Goal: Task Accomplishment & Management: Use online tool/utility

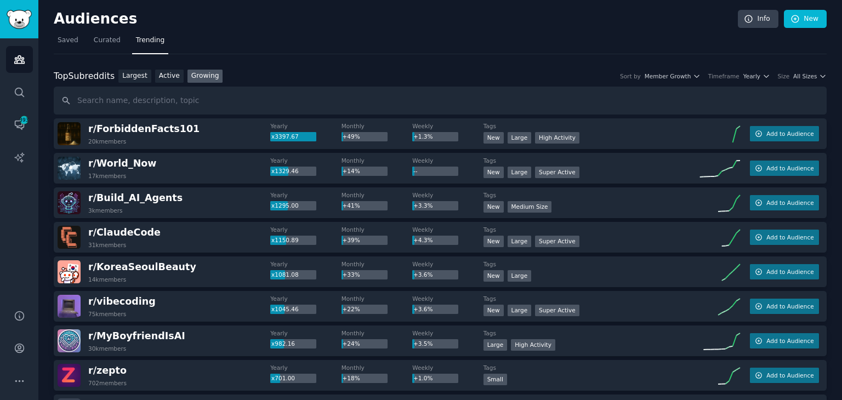
click at [105, 32] on link "Curated" at bounding box center [107, 43] width 35 height 22
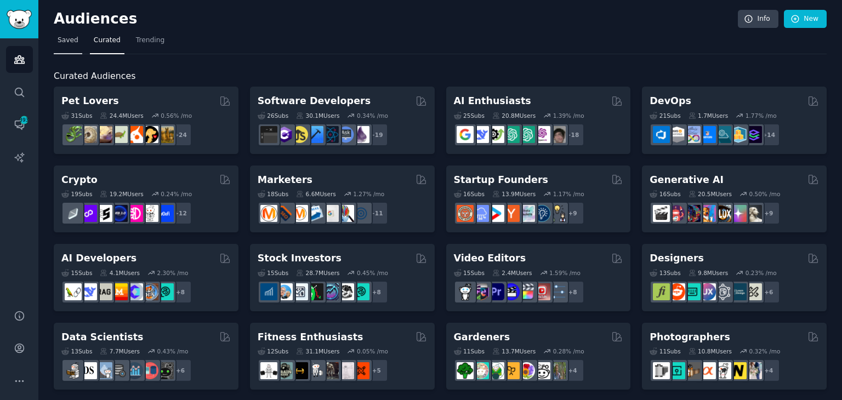
click at [64, 32] on link "Saved" at bounding box center [68, 43] width 29 height 22
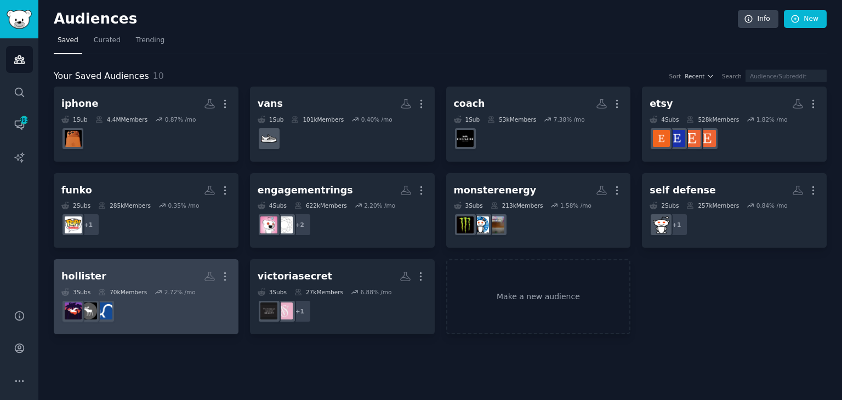
click at [164, 312] on dd at bounding box center [145, 311] width 169 height 31
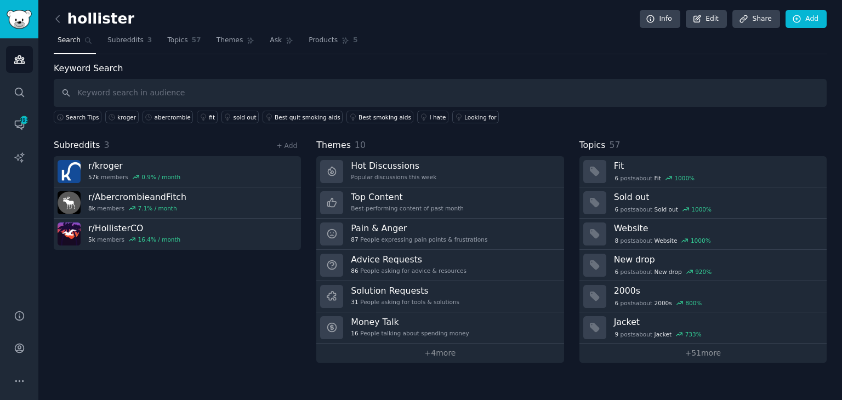
click at [60, 25] on link at bounding box center [61, 19] width 14 height 18
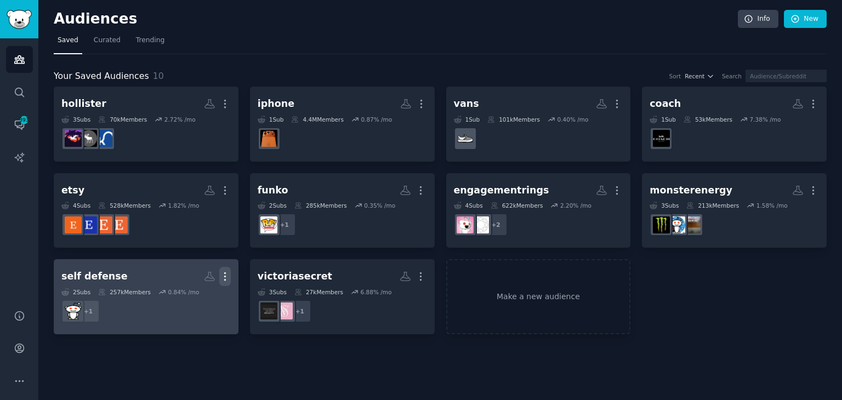
click at [224, 275] on icon "button" at bounding box center [225, 277] width 12 height 12
click at [194, 299] on p "Delete" at bounding box center [195, 300] width 25 height 12
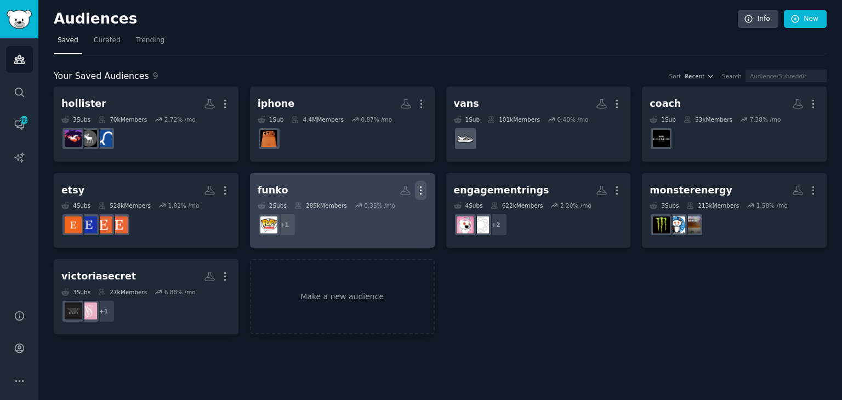
click at [423, 190] on icon "button" at bounding box center [421, 191] width 12 height 12
click at [379, 215] on div "Delete" at bounding box center [383, 213] width 52 height 23
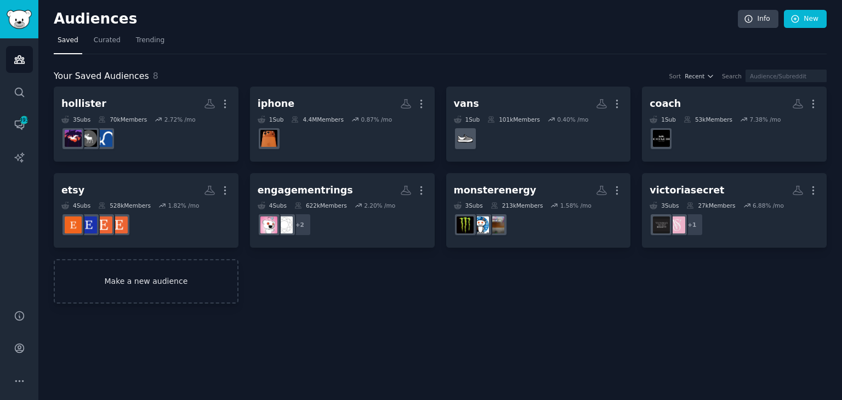
click at [174, 275] on link "Make a new audience" at bounding box center [146, 281] width 185 height 44
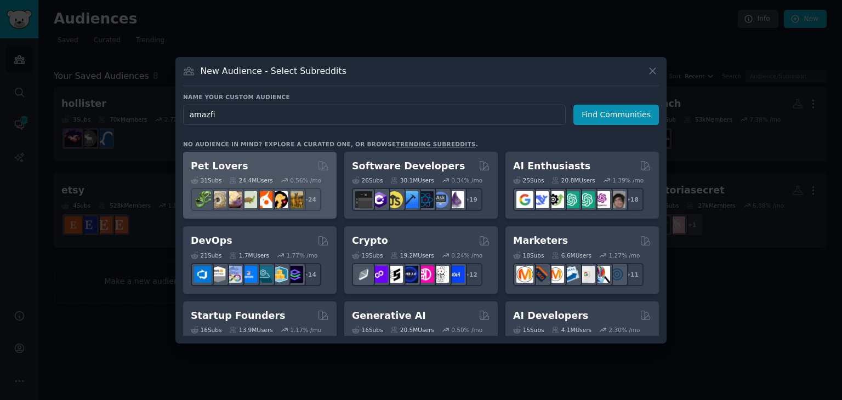
type input "amazfit"
click button "Find Communities" at bounding box center [616, 115] width 86 height 20
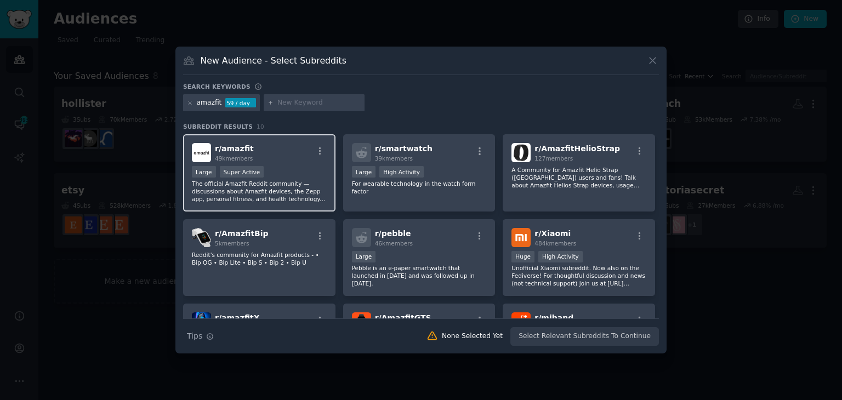
click at [281, 156] on div "r/ amazfit 49k members" at bounding box center [259, 152] width 135 height 19
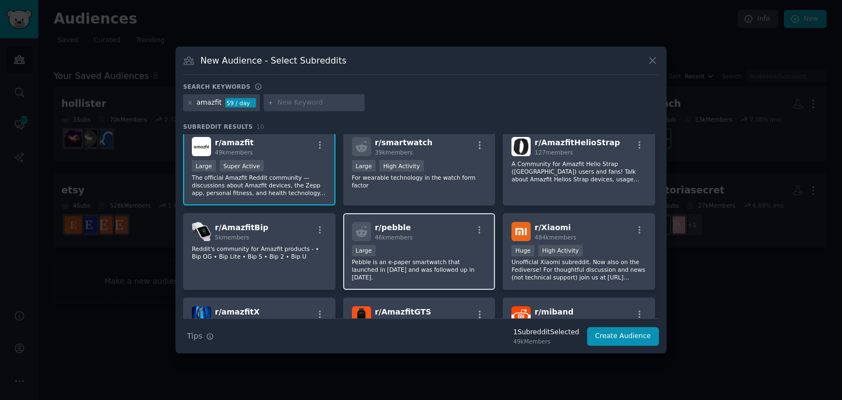
scroll to position [2, 0]
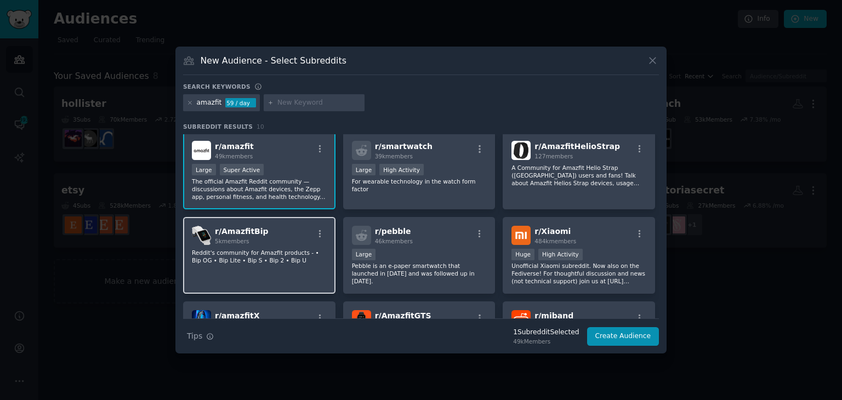
click at [251, 275] on div "r/ AmazfitBip 5k members Reddit's community for Amazfit products - • Bip OG • B…" at bounding box center [259, 255] width 152 height 77
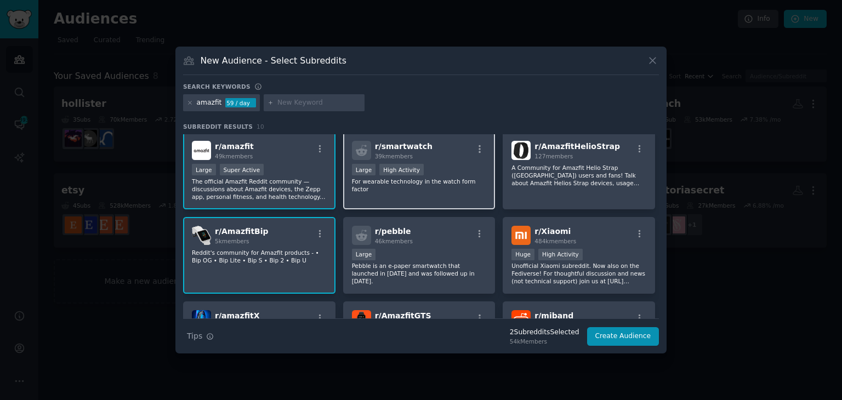
click at [427, 169] on div "Large High Activity" at bounding box center [419, 171] width 135 height 14
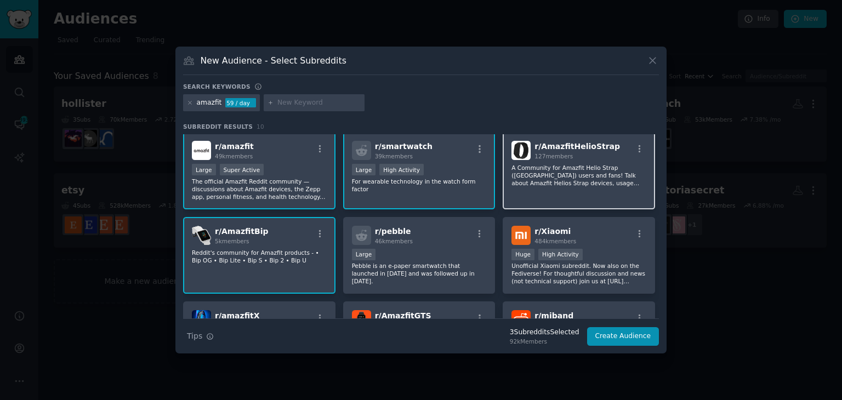
click at [554, 181] on p "A Community for Amazfit Helio Strap ([GEOGRAPHIC_DATA]) users and fans! Talk ab…" at bounding box center [578, 175] width 135 height 23
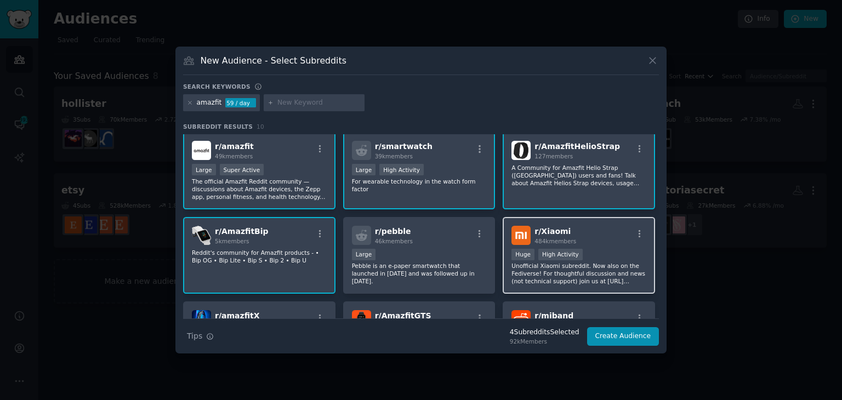
scroll to position [0, 0]
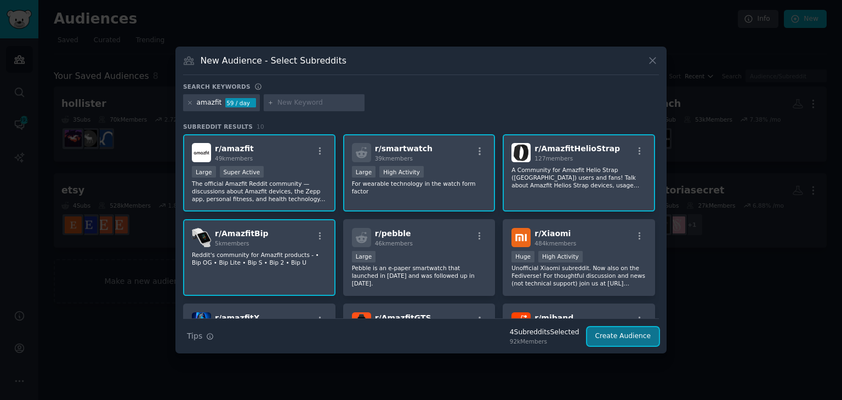
click at [618, 337] on button "Create Audience" at bounding box center [623, 336] width 72 height 19
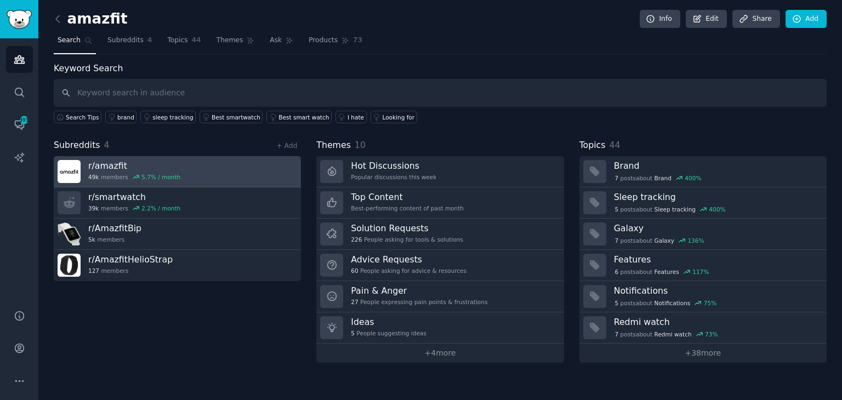
click at [203, 169] on link "r/ amazfit 49k members 5.7 % / month" at bounding box center [177, 171] width 247 height 31
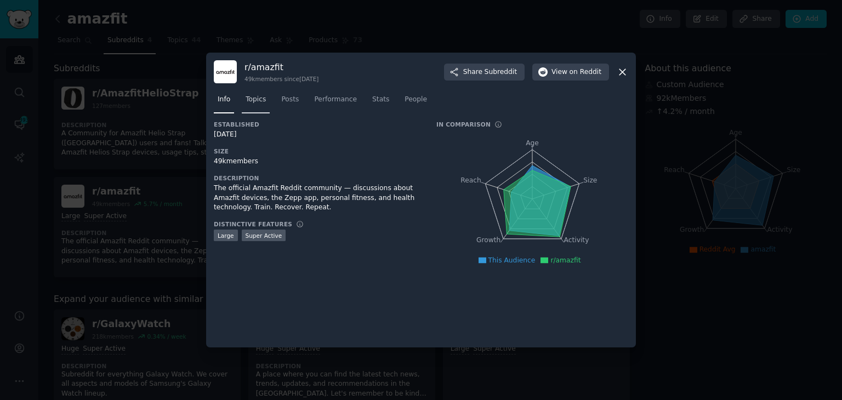
click at [263, 96] on span "Topics" at bounding box center [256, 100] width 20 height 10
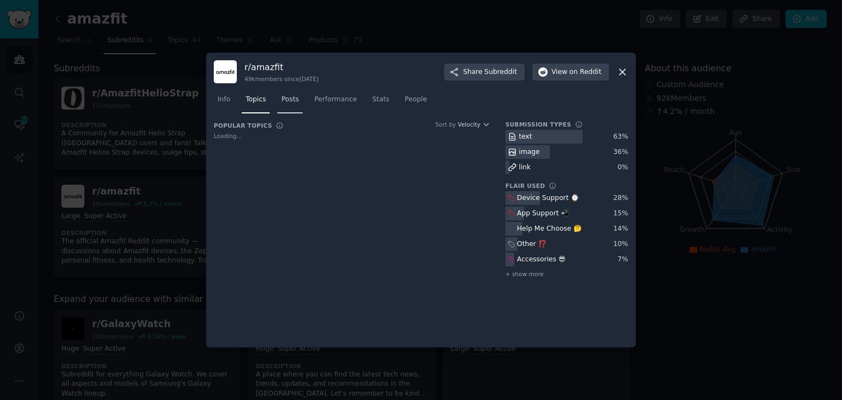
click at [294, 107] on link "Posts" at bounding box center [289, 102] width 25 height 22
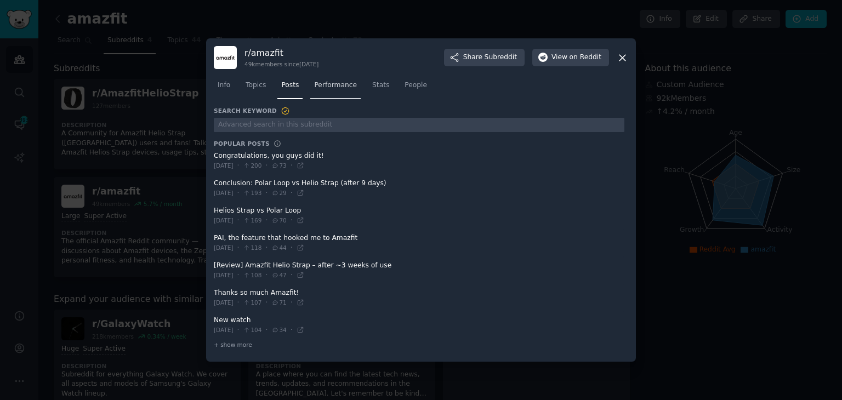
click at [339, 84] on span "Performance" at bounding box center [335, 86] width 43 height 10
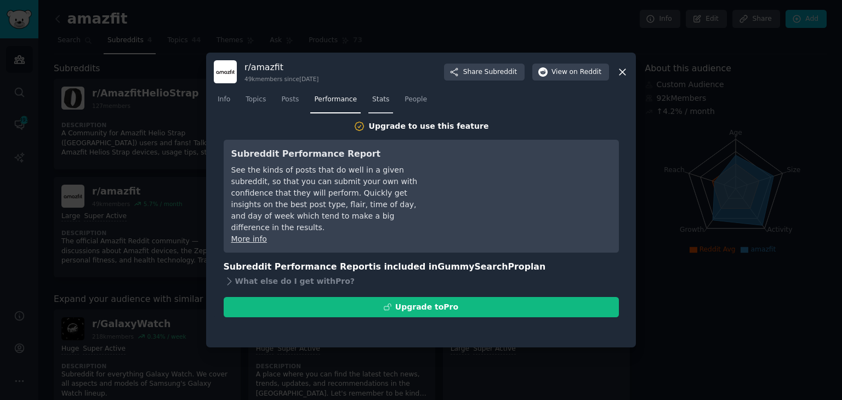
click at [368, 107] on link "Stats" at bounding box center [380, 102] width 25 height 22
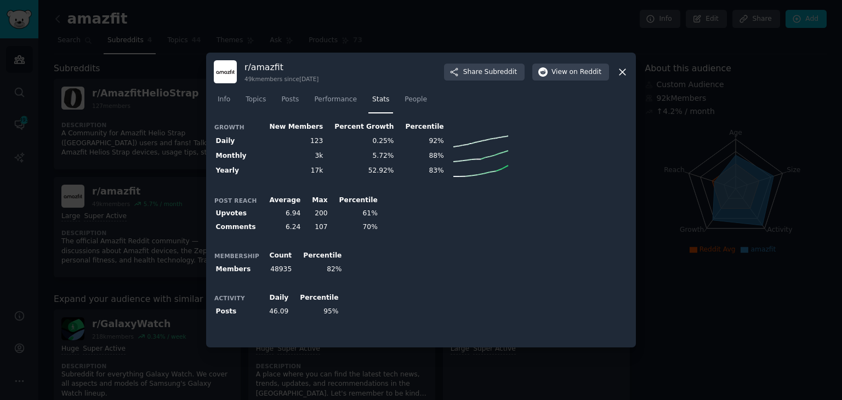
click at [625, 77] on icon at bounding box center [623, 72] width 12 height 12
